Goal: Task Accomplishment & Management: Use online tool/utility

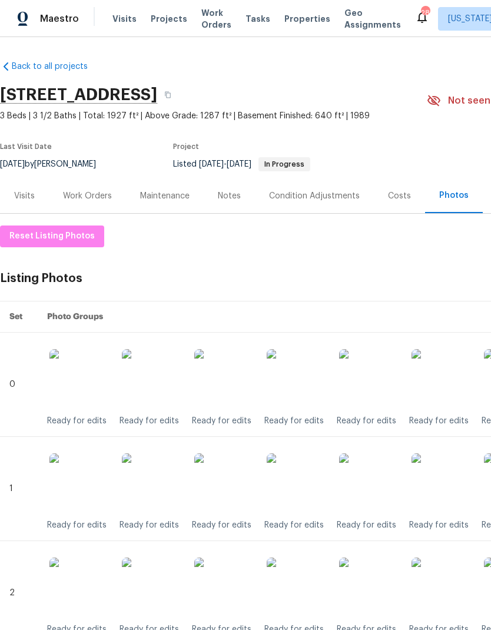
click at [91, 204] on div "Work Orders" at bounding box center [87, 195] width 77 height 35
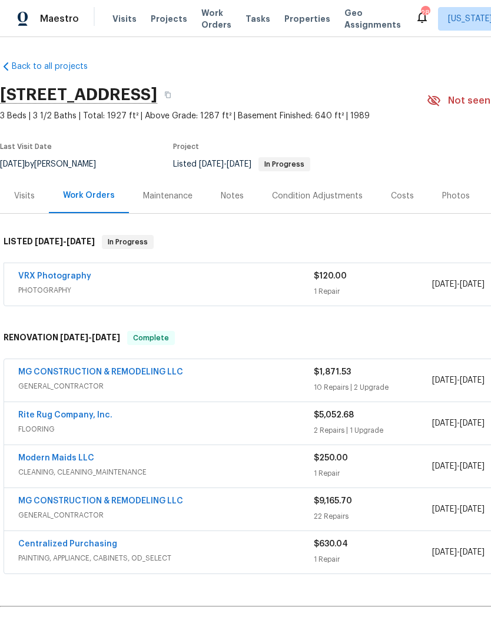
click at [277, 430] on span "FLOORING" at bounding box center [166, 429] width 296 height 12
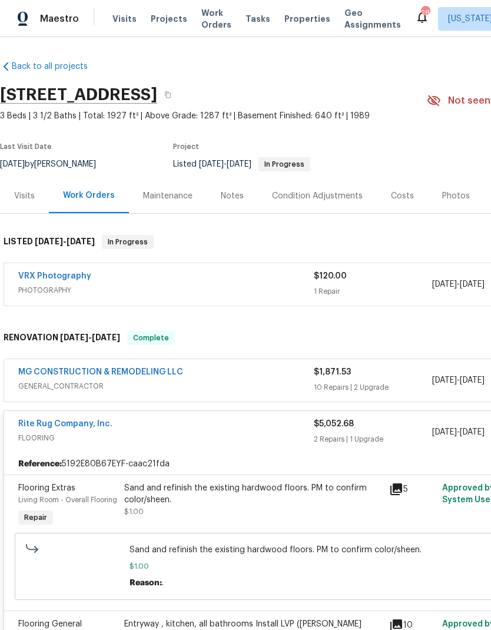
click at [268, 510] on div "Sand and refinish the existing hardwood floors. PM to confirm color/sheen. $1.00" at bounding box center [253, 499] width 258 height 35
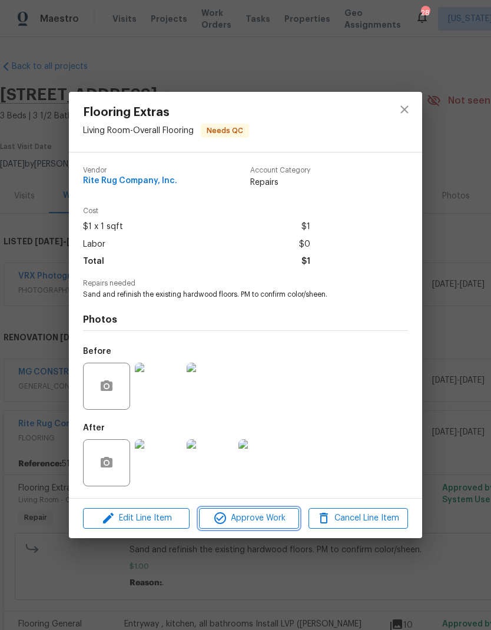
click at [261, 526] on span "Approve Work" at bounding box center [249, 518] width 92 height 15
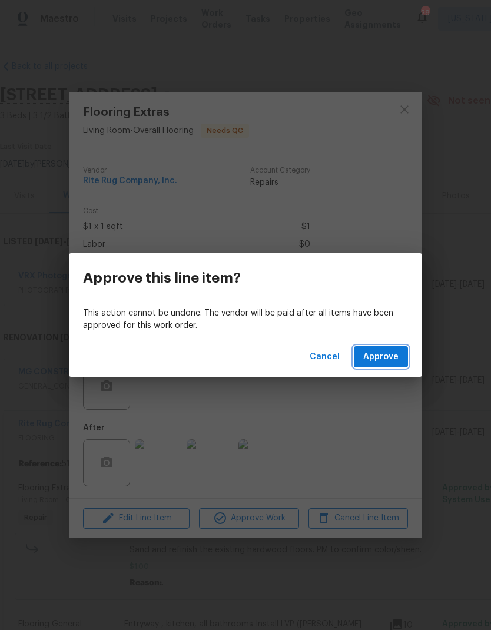
click at [385, 353] on span "Approve" at bounding box center [380, 357] width 35 height 15
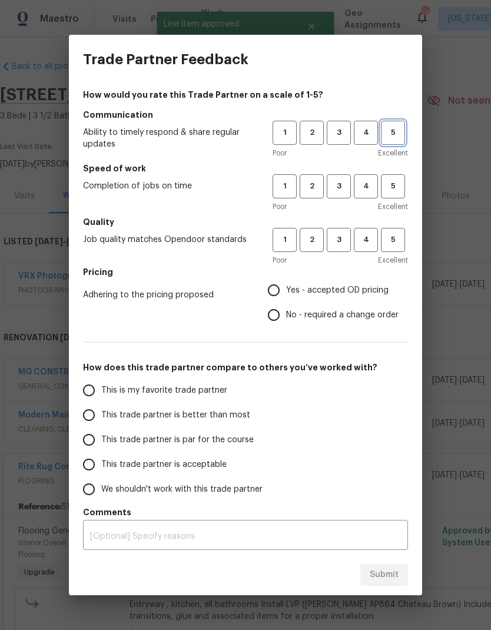
click at [397, 131] on span "5" at bounding box center [393, 133] width 22 height 14
click at [395, 193] on button "5" at bounding box center [393, 186] width 24 height 24
click at [398, 243] on span "5" at bounding box center [393, 240] width 22 height 14
click at [276, 286] on input "Yes - accepted OD pricing" at bounding box center [273, 290] width 25 height 25
radio input "true"
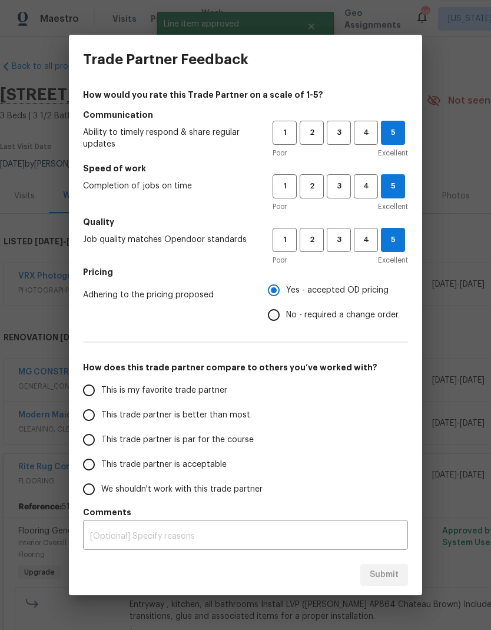
click at [87, 396] on input "This is my favorite trade partner" at bounding box center [89, 390] width 25 height 25
click at [390, 577] on span "Submit" at bounding box center [384, 575] width 29 height 15
radio input "true"
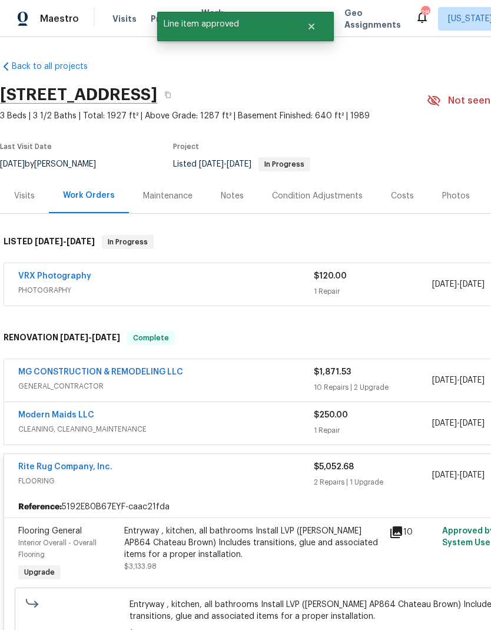
radio input "false"
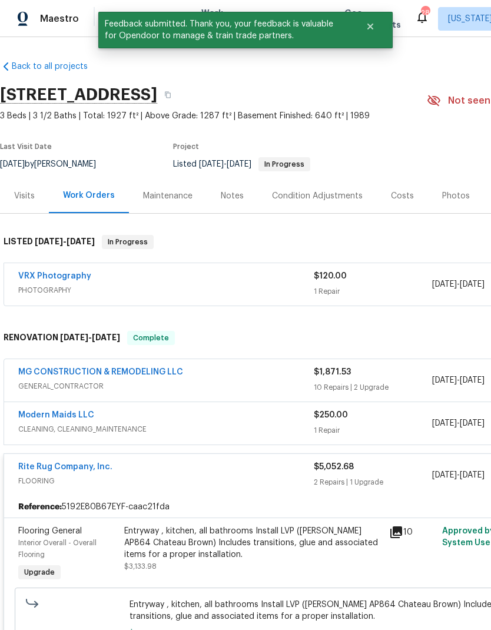
click at [263, 379] on div "MG CONSTRUCTION & REMODELING LLC" at bounding box center [166, 373] width 296 height 14
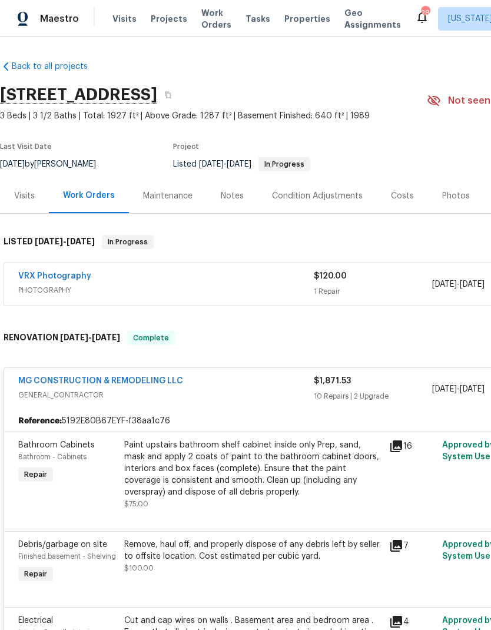
click at [275, 489] on div "Paint upstairs bathroom shelf cabinet inside only Prep, sand, mask and apply 2 …" at bounding box center [253, 468] width 258 height 59
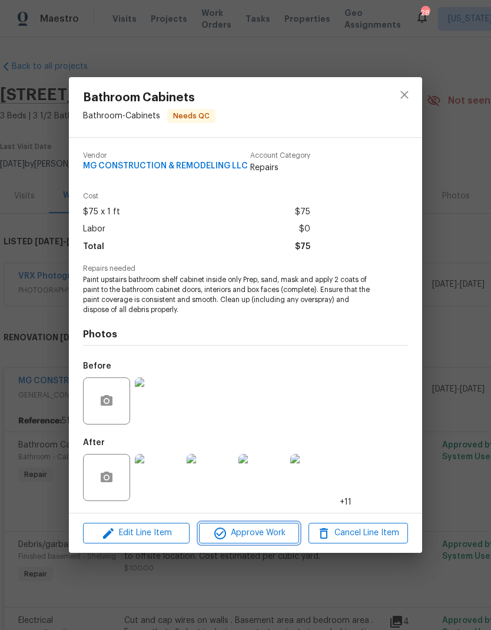
click at [260, 532] on span "Approve Work" at bounding box center [249, 533] width 92 height 15
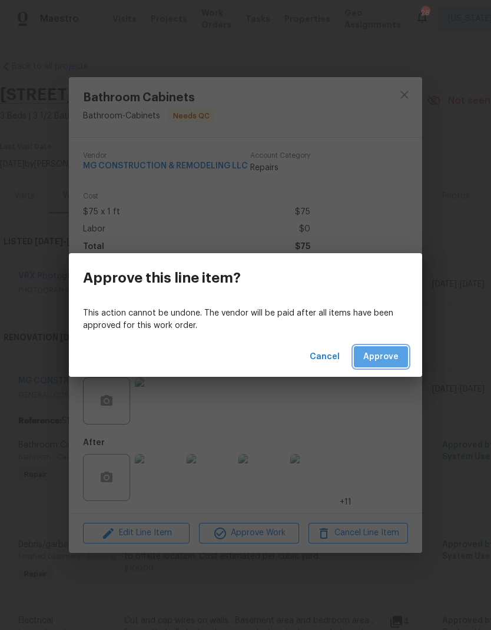
click at [396, 357] on span "Approve" at bounding box center [380, 357] width 35 height 15
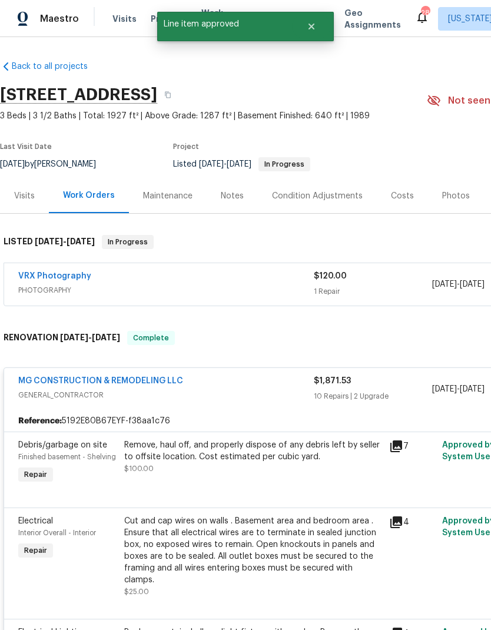
click at [268, 474] on div "Remove, haul off, and properly dispose of any debris left by seller to offsite …" at bounding box center [253, 456] width 258 height 35
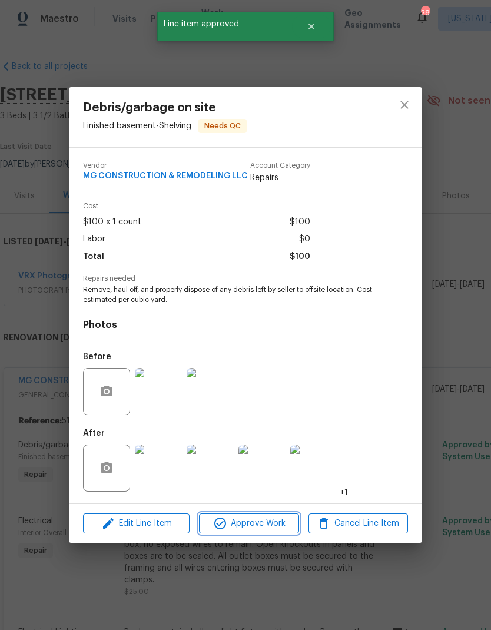
click at [258, 525] on span "Approve Work" at bounding box center [249, 523] width 92 height 15
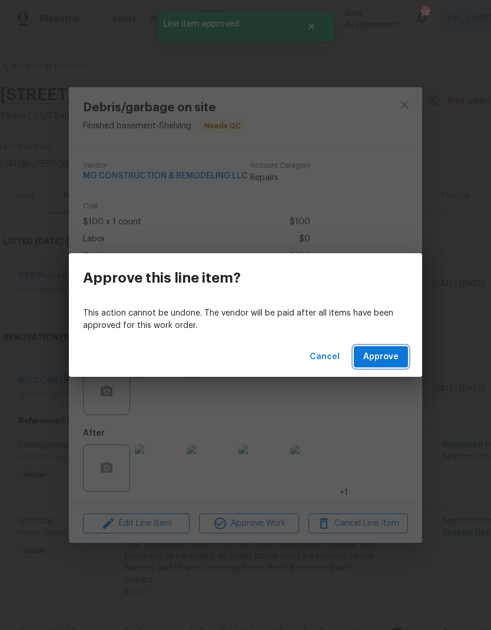
click at [382, 367] on button "Approve" at bounding box center [381, 357] width 54 height 22
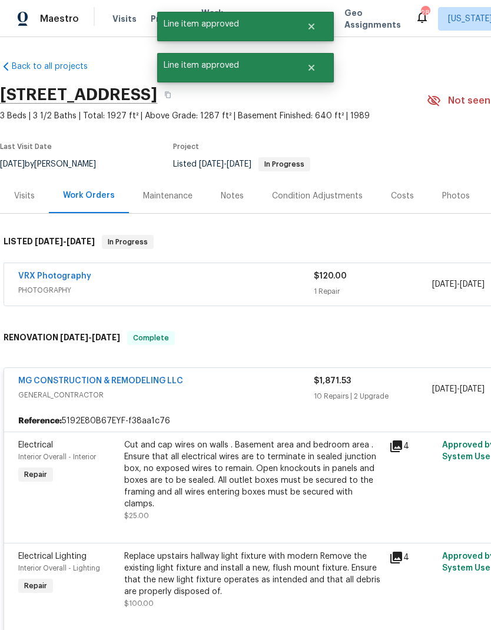
click at [278, 480] on div "Cut and cap wires on walls . Basement area and bedroom area . Ensure that all e…" at bounding box center [253, 474] width 258 height 71
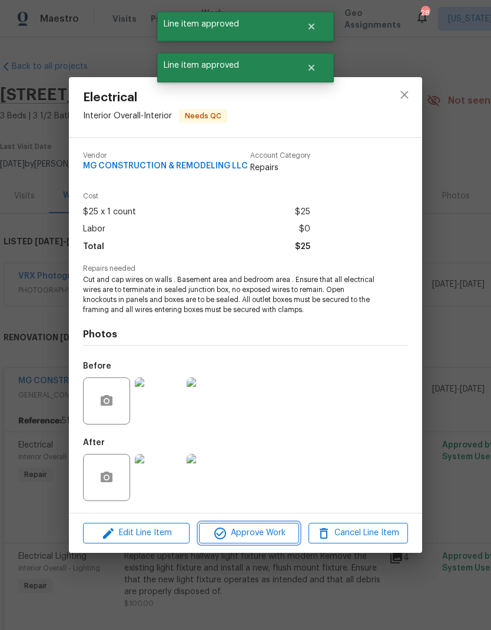
click at [267, 536] on span "Approve Work" at bounding box center [249, 533] width 92 height 15
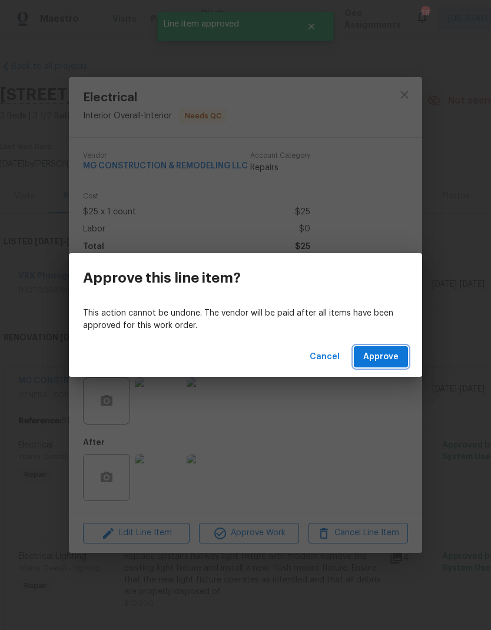
click at [381, 365] on button "Approve" at bounding box center [381, 357] width 54 height 22
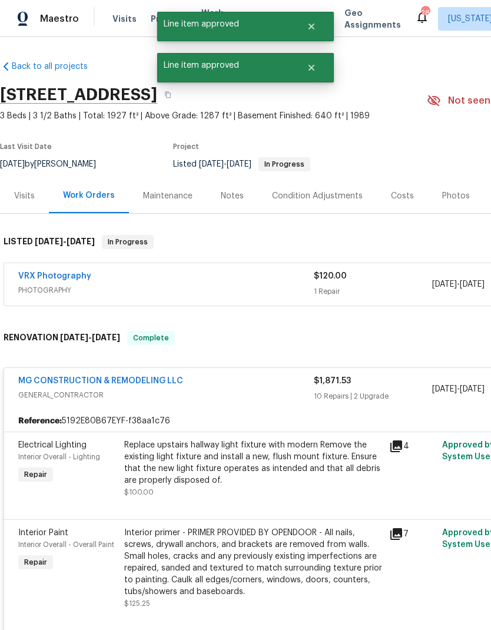
click at [268, 474] on div "Replace upstairs hallway light fixture with modern Remove the existing light fi…" at bounding box center [253, 462] width 258 height 47
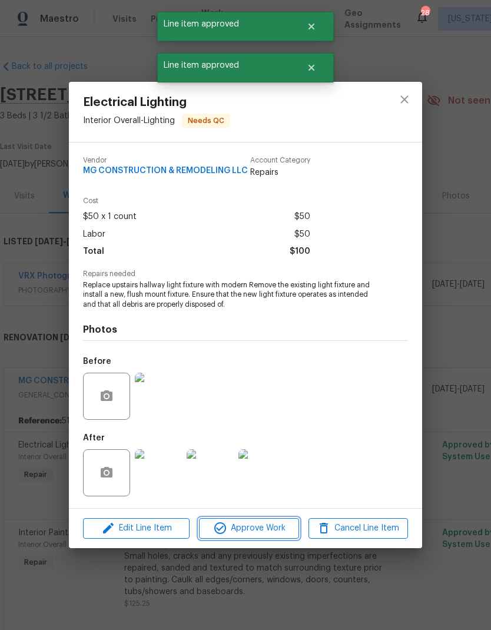
click at [249, 531] on span "Approve Work" at bounding box center [249, 528] width 92 height 15
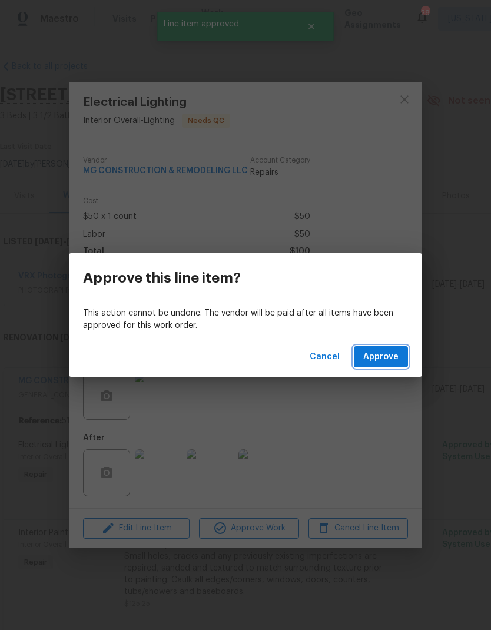
click at [392, 362] on span "Approve" at bounding box center [380, 357] width 35 height 15
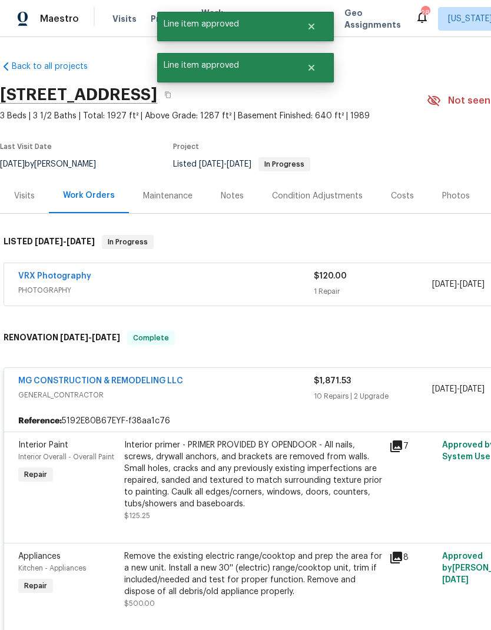
click at [269, 478] on div "Interior primer - PRIMER PROVIDED BY OPENDOOR - All nails, screws, drywall anch…" at bounding box center [253, 474] width 258 height 71
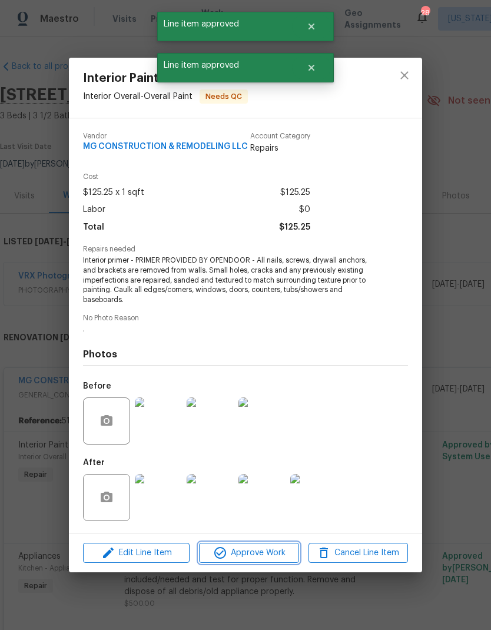
click at [259, 549] on span "Approve Work" at bounding box center [249, 553] width 92 height 15
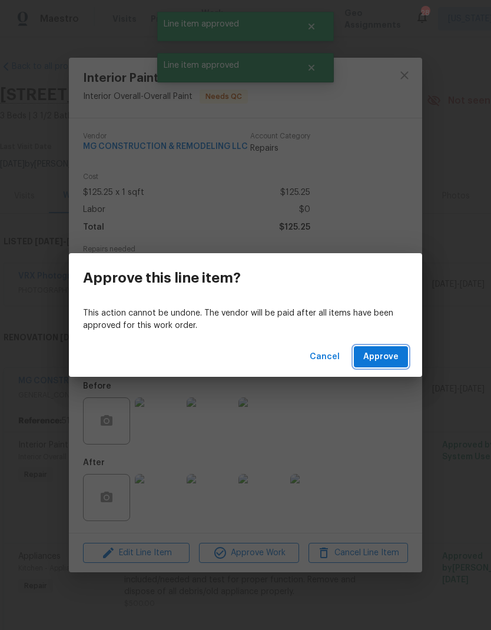
click at [390, 365] on button "Approve" at bounding box center [381, 357] width 54 height 22
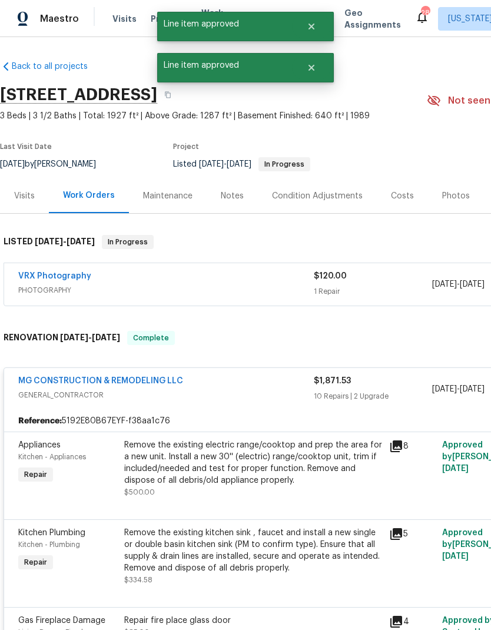
click at [256, 479] on div "Remove the existing electric range/cooktop and prep the area for a new unit. In…" at bounding box center [253, 462] width 258 height 47
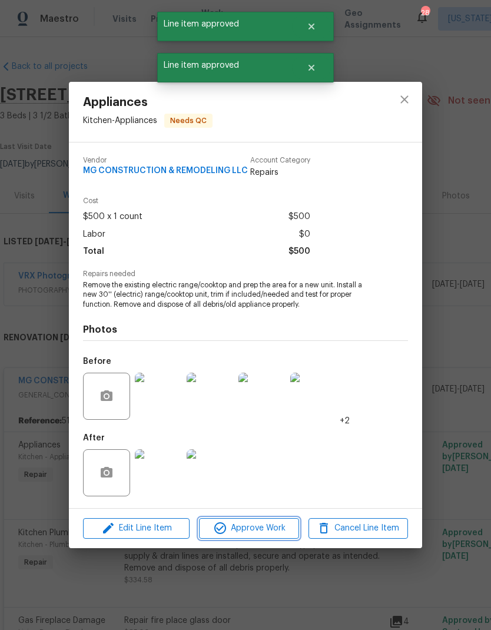
click at [267, 532] on span "Approve Work" at bounding box center [249, 528] width 92 height 15
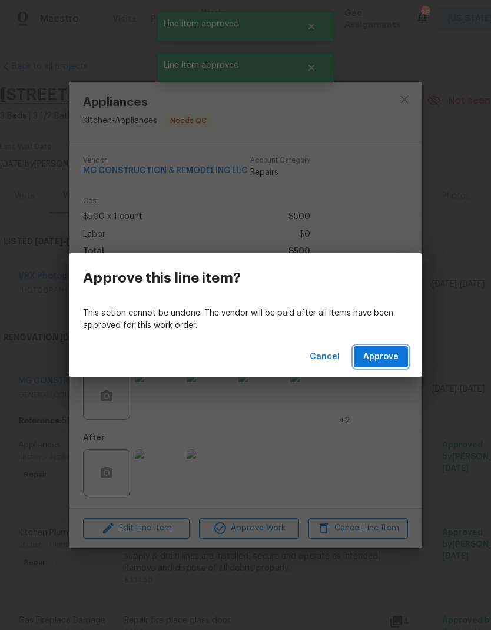
click at [385, 355] on span "Approve" at bounding box center [380, 357] width 35 height 15
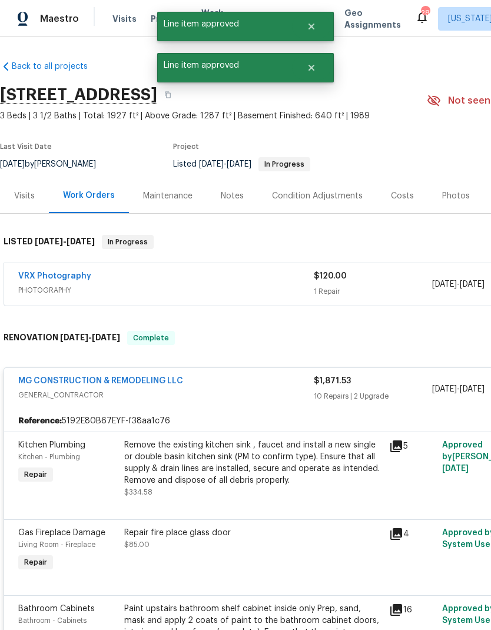
click at [256, 475] on div "Remove the existing kitchen sink , faucet and install a new single or double ba…" at bounding box center [253, 462] width 258 height 47
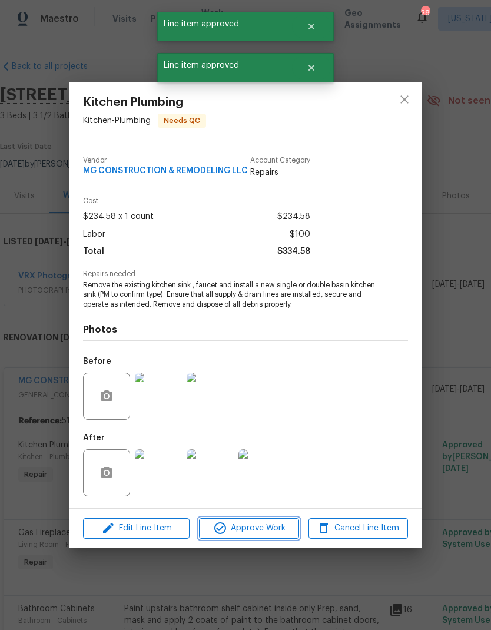
click at [259, 537] on button "Approve Work" at bounding box center [249, 528] width 100 height 21
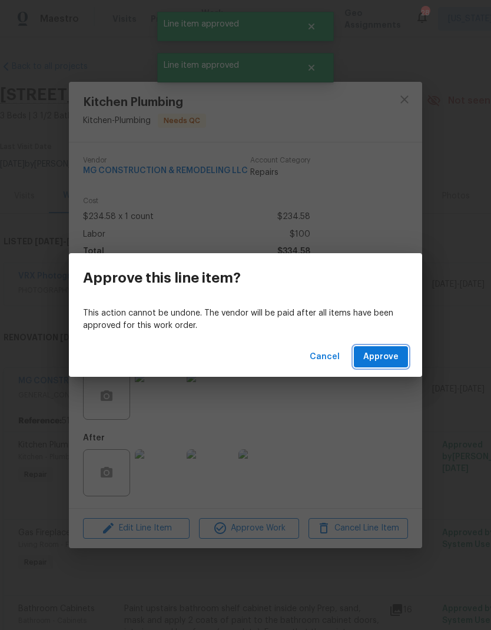
click at [379, 366] on button "Approve" at bounding box center [381, 357] width 54 height 22
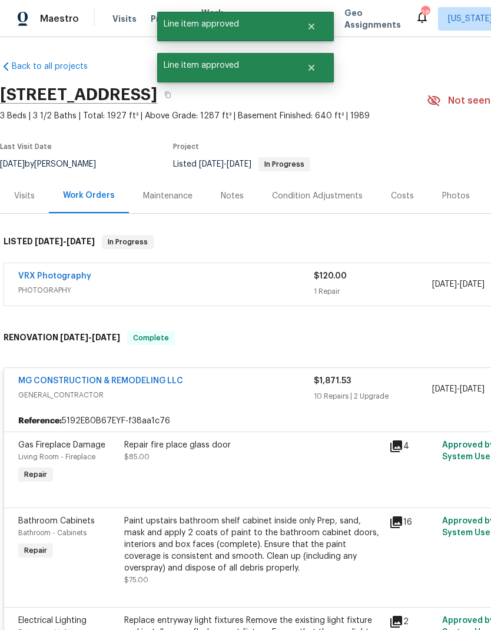
click at [278, 470] on div "Repair fire place glass door $85.00" at bounding box center [253, 463] width 265 height 54
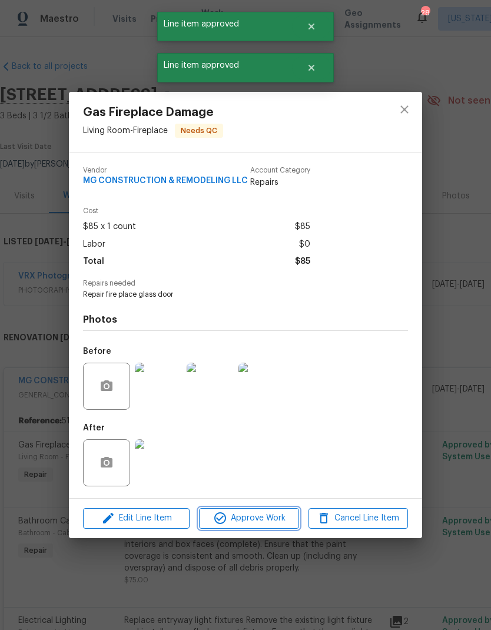
click at [261, 518] on span "Approve Work" at bounding box center [249, 518] width 92 height 15
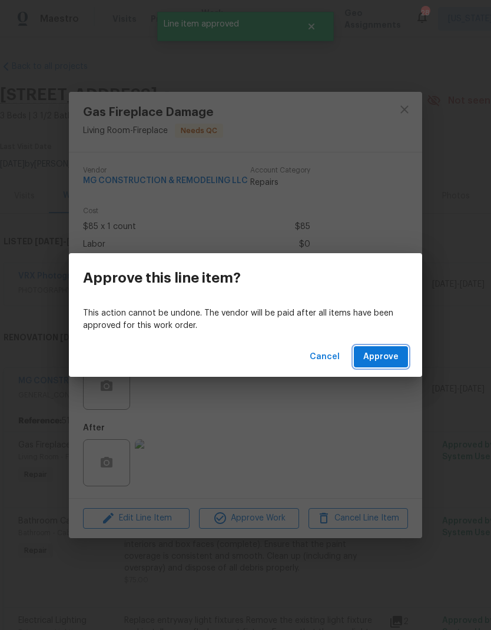
click at [388, 363] on span "Approve" at bounding box center [380, 357] width 35 height 15
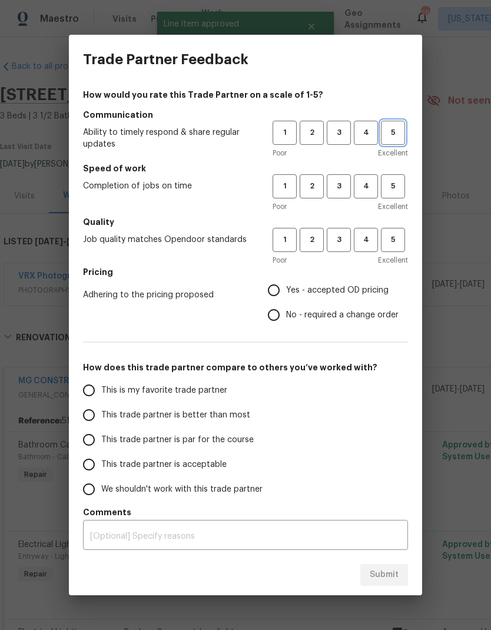
click at [404, 130] on button "5" at bounding box center [393, 133] width 24 height 24
click at [390, 184] on span "5" at bounding box center [393, 187] width 22 height 14
click at [395, 233] on button "5" at bounding box center [393, 240] width 24 height 24
click at [276, 289] on input "Yes - accepted OD pricing" at bounding box center [273, 290] width 25 height 25
radio input "true"
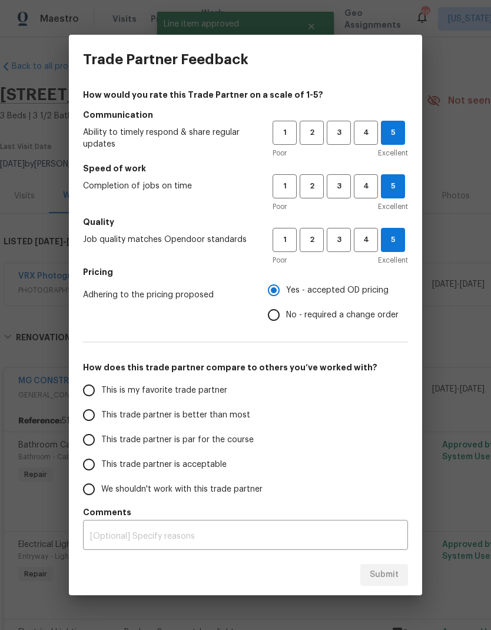
click at [83, 398] on input "This is my favorite trade partner" at bounding box center [89, 390] width 25 height 25
click at [386, 574] on span "Submit" at bounding box center [384, 575] width 29 height 15
radio input "true"
radio input "false"
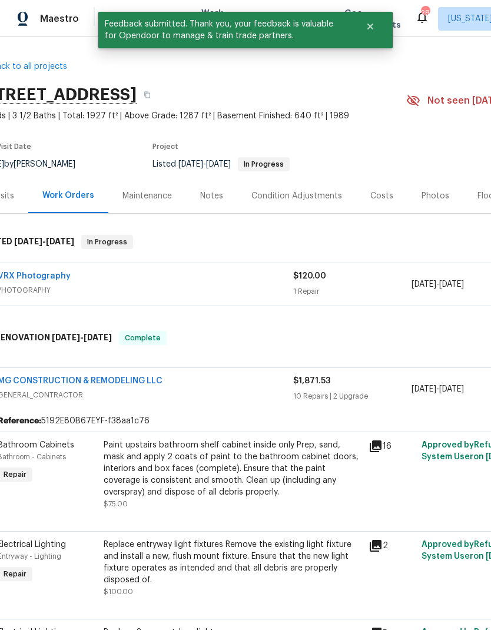
scroll to position [0, 14]
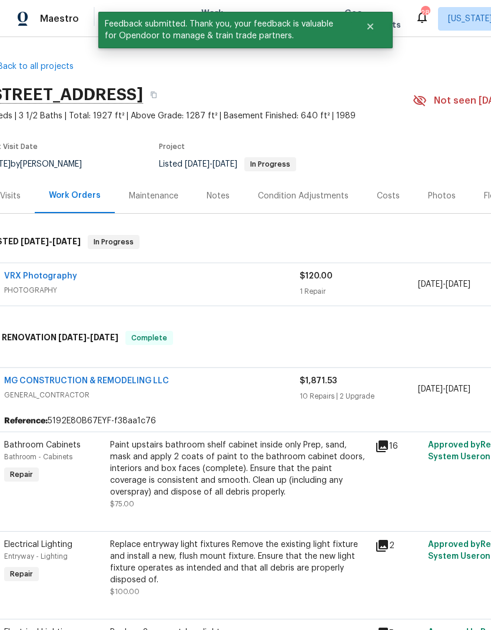
click at [255, 297] on div "VRX Photography PHOTOGRAPHY" at bounding box center [152, 284] width 296 height 28
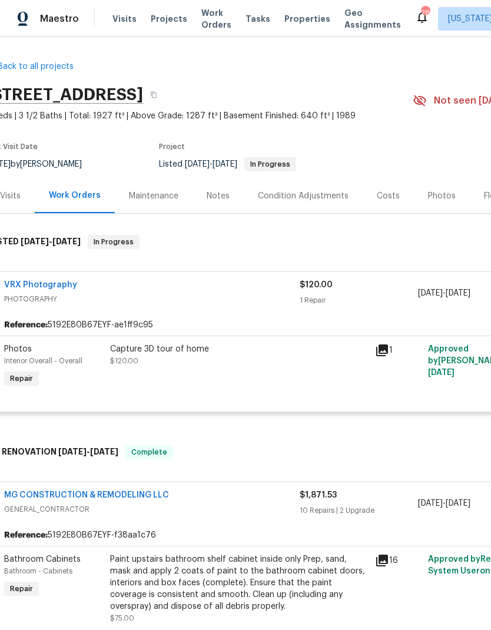
click at [296, 355] on div "Capture 3D tour of home" at bounding box center [239, 349] width 258 height 12
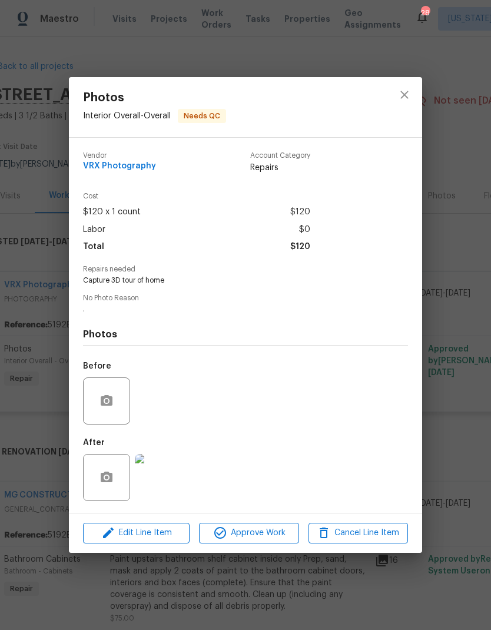
click at [148, 478] on img at bounding box center [158, 477] width 47 height 47
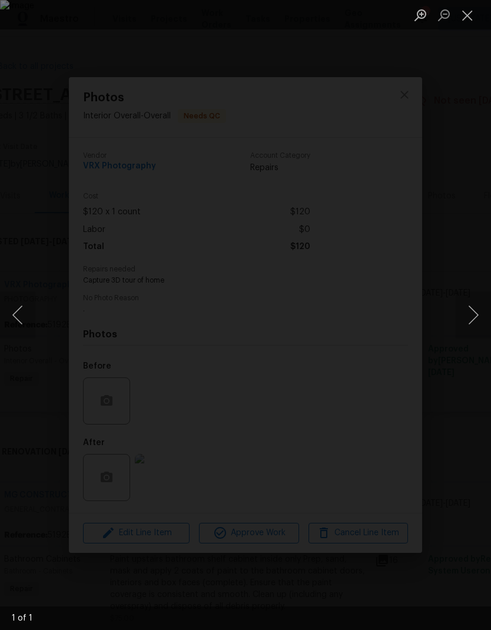
click at [330, 589] on div "Lightbox" at bounding box center [245, 315] width 491 height 630
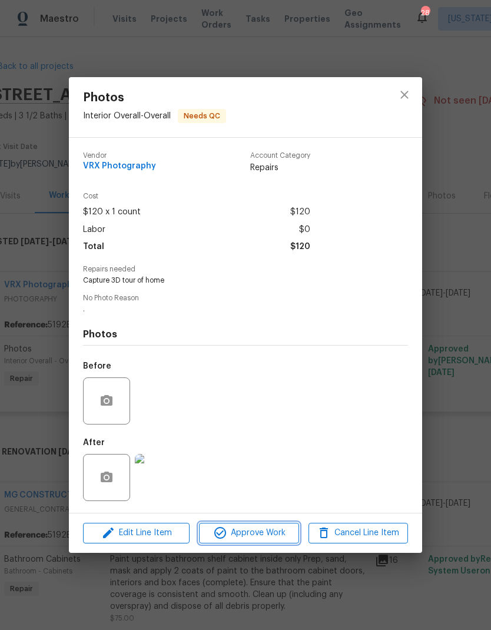
click at [248, 544] on button "Approve Work" at bounding box center [249, 533] width 100 height 21
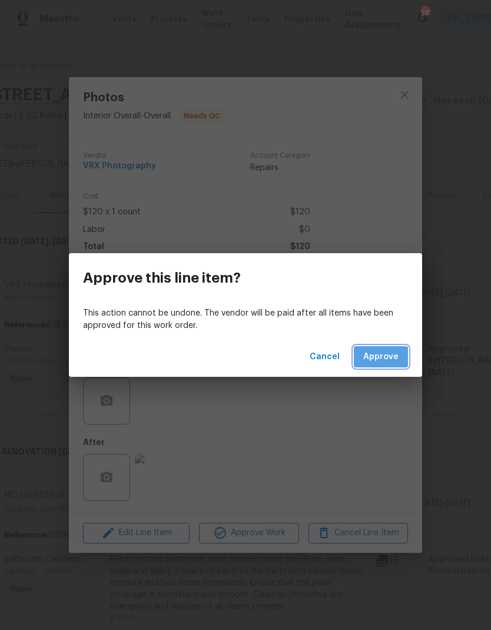
click at [390, 353] on span "Approve" at bounding box center [380, 357] width 35 height 15
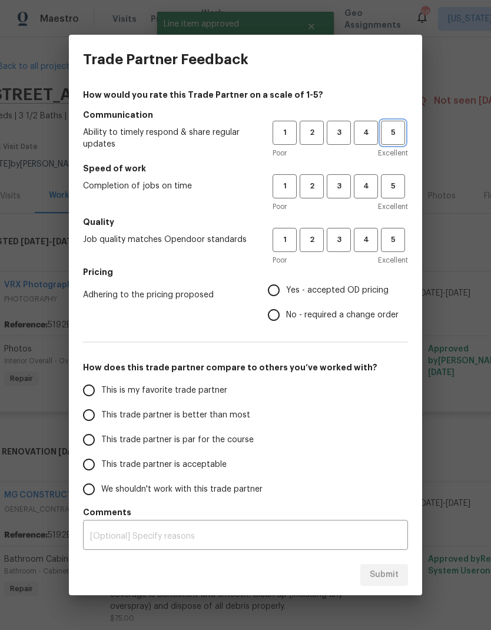
click at [398, 137] on span "5" at bounding box center [393, 133] width 22 height 14
click at [395, 191] on span "5" at bounding box center [393, 187] width 22 height 14
click at [398, 241] on span "5" at bounding box center [393, 240] width 22 height 14
click at [278, 296] on input "Yes - accepted OD pricing" at bounding box center [273, 290] width 25 height 25
radio input "true"
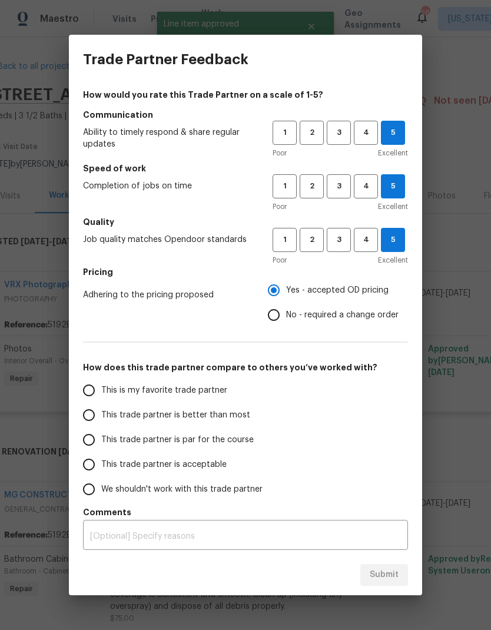
click at [87, 386] on input "This is my favorite trade partner" at bounding box center [89, 390] width 25 height 25
click at [380, 580] on span "Submit" at bounding box center [384, 575] width 29 height 15
radio input "true"
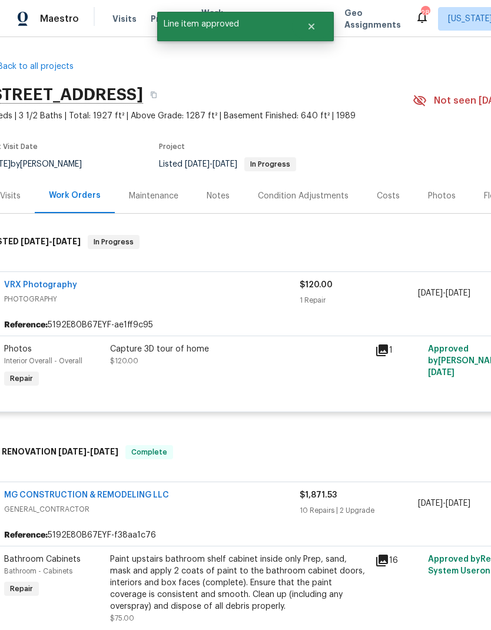
radio input "false"
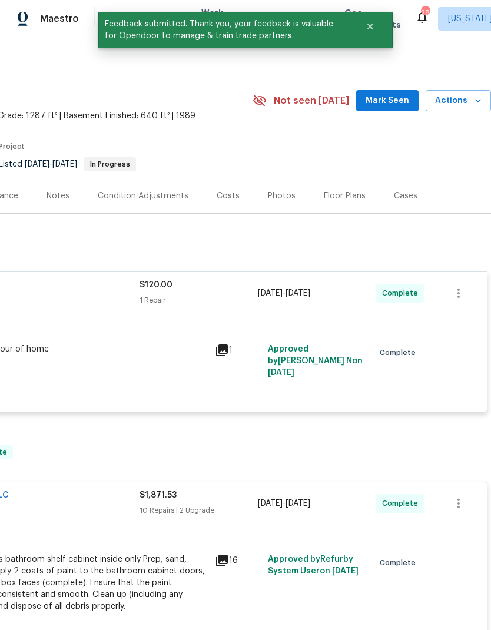
scroll to position [0, 174]
click at [471, 107] on span "Actions" at bounding box center [458, 101] width 47 height 15
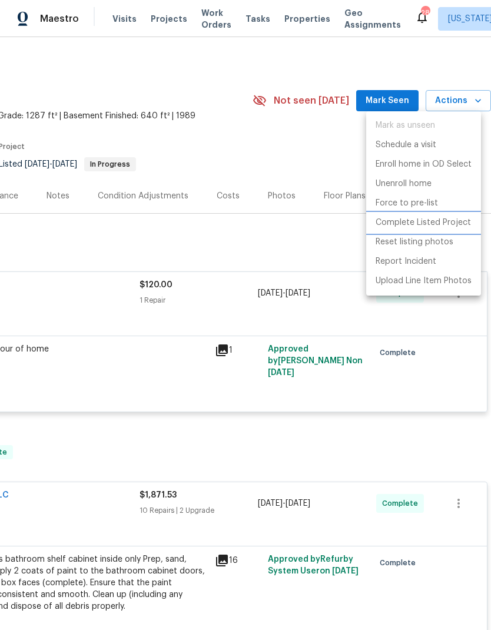
click at [450, 223] on p "Complete Listed Project" at bounding box center [423, 223] width 95 height 12
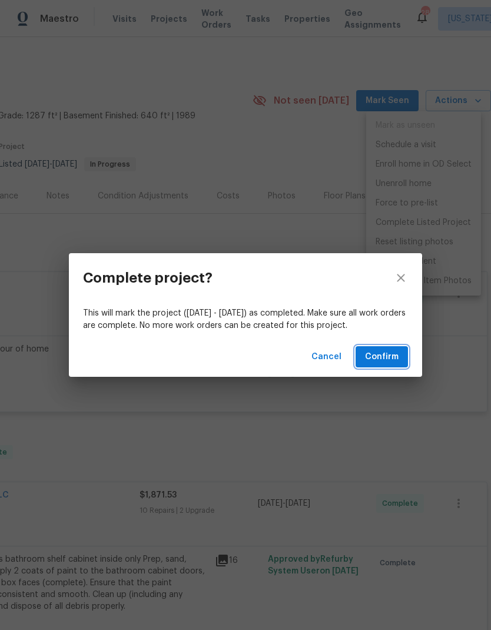
click at [385, 359] on span "Confirm" at bounding box center [382, 357] width 34 height 15
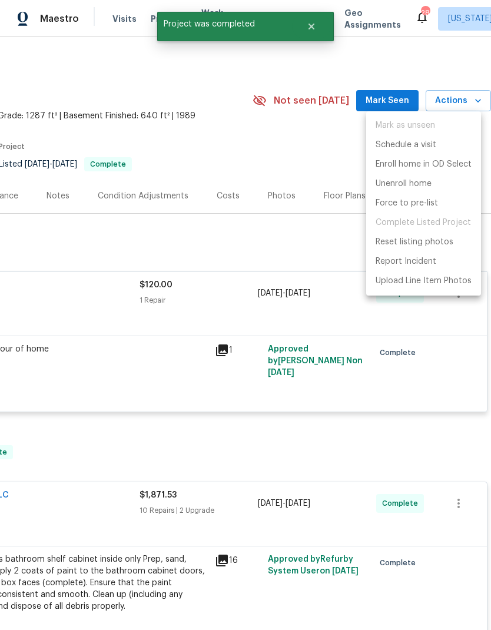
click at [375, 450] on div at bounding box center [245, 315] width 491 height 630
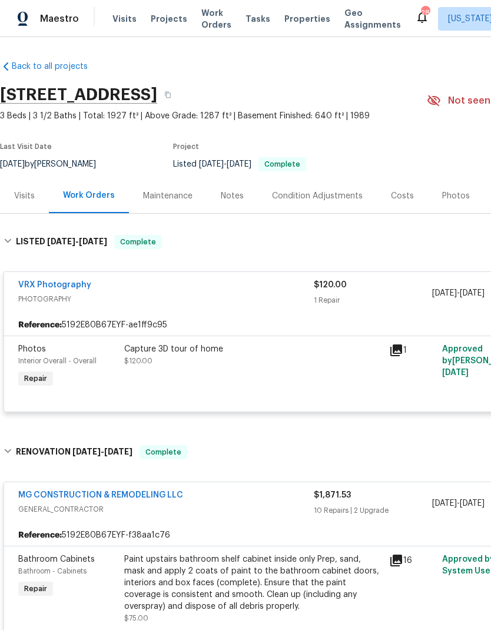
scroll to position [0, 0]
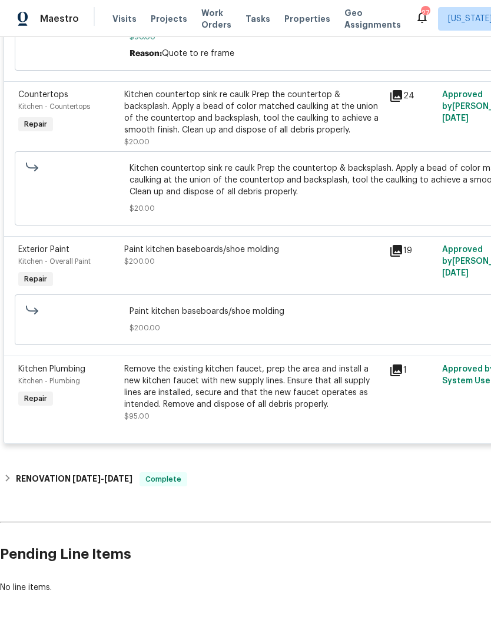
scroll to position [700, 0]
click at [283, 391] on div "Remove the existing kitchen faucet, prep the area and install a new kitchen fau…" at bounding box center [253, 386] width 258 height 47
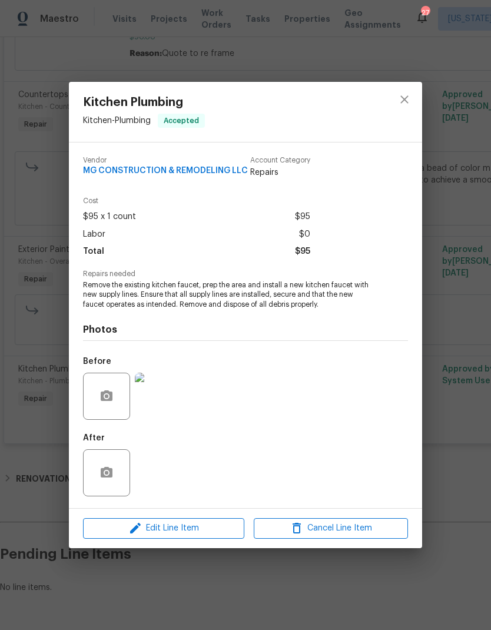
click at [269, 595] on div "Kitchen Plumbing Kitchen - Plumbing Accepted Vendor MG CONSTRUCTION & REMODELIN…" at bounding box center [245, 315] width 491 height 630
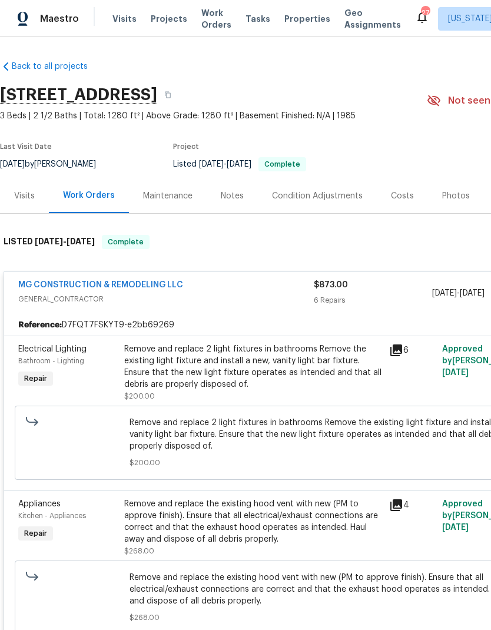
scroll to position [-1, -2]
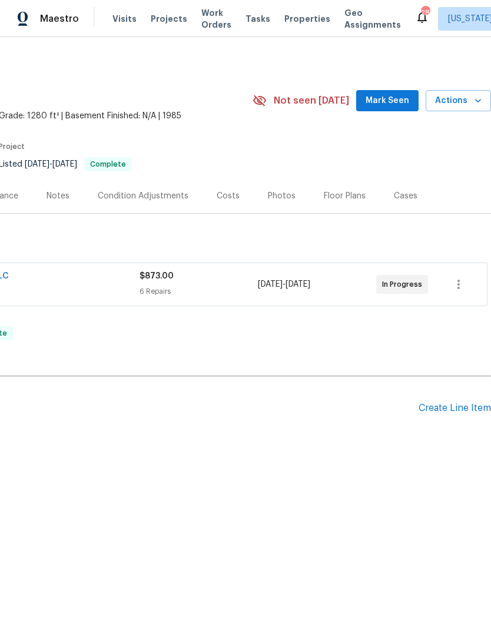
scroll to position [0, 174]
click at [222, 289] on div "6 Repairs" at bounding box center [199, 292] width 118 height 12
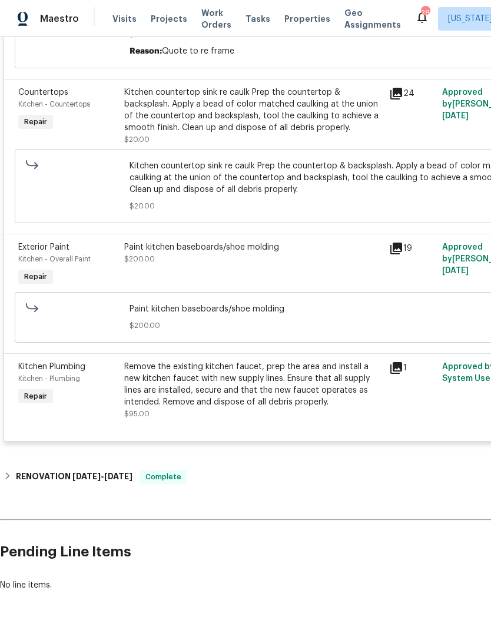
scroll to position [700, 0]
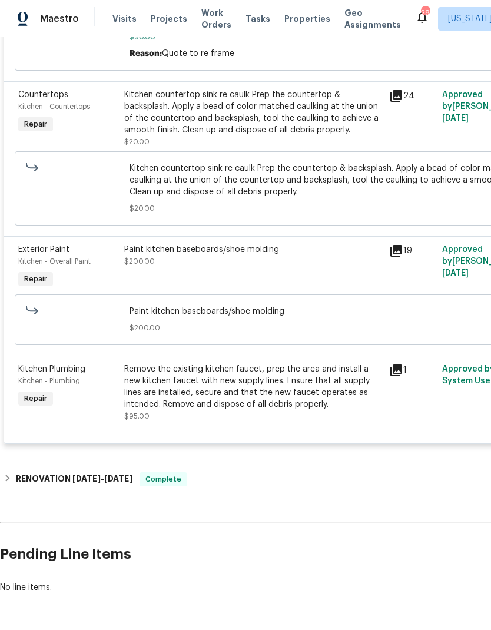
click at [299, 410] on div "Remove the existing kitchen faucet, prep the area and install a new kitchen fau…" at bounding box center [253, 386] width 258 height 47
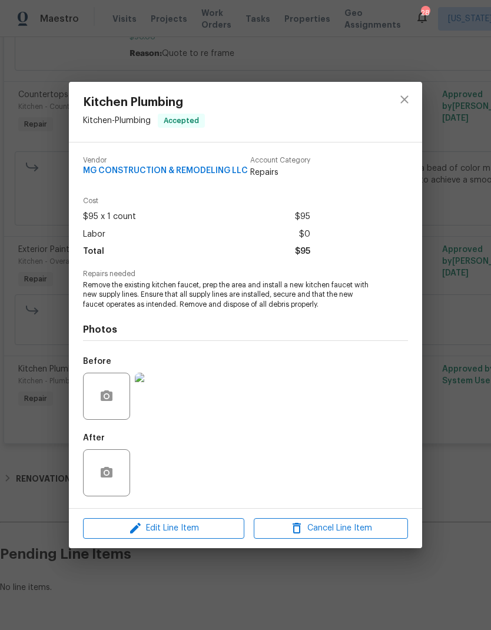
click at [297, 588] on div "Kitchen Plumbing Kitchen - Plumbing Accepted Vendor MG CONSTRUCTION & REMODELIN…" at bounding box center [245, 315] width 491 height 630
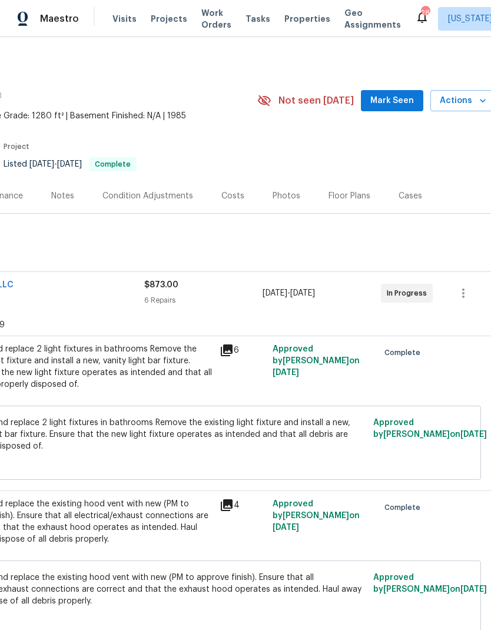
scroll to position [0, 170]
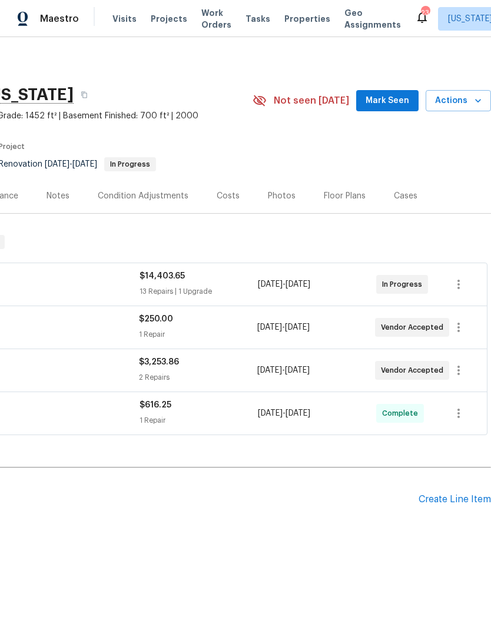
scroll to position [0, 174]
